Goal: Task Accomplishment & Management: Complete application form

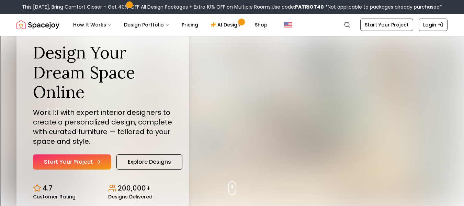
click at [88, 160] on link "Start Your Project" at bounding box center [72, 161] width 78 height 15
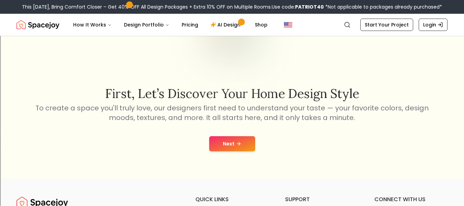
scroll to position [71, 0]
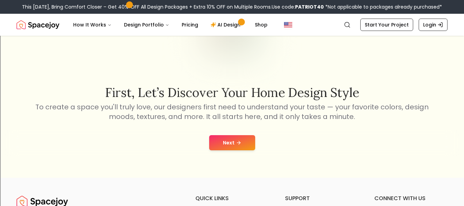
click at [232, 142] on button "Next" at bounding box center [232, 142] width 46 height 15
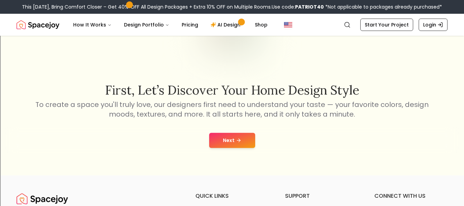
scroll to position [71, 0]
